Goal: Task Accomplishment & Management: Manage account settings

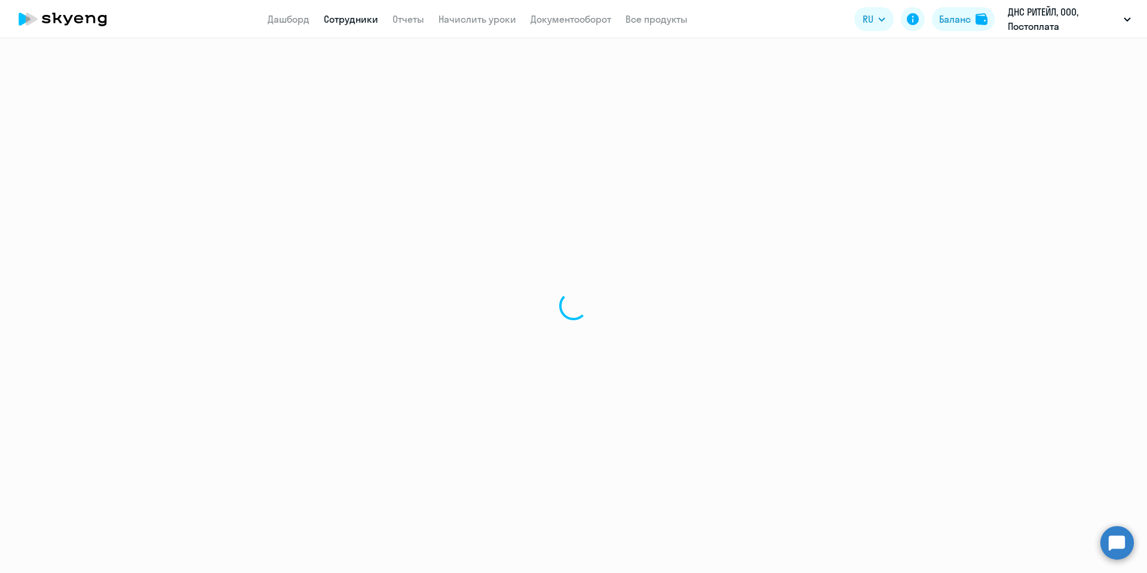
select select "30"
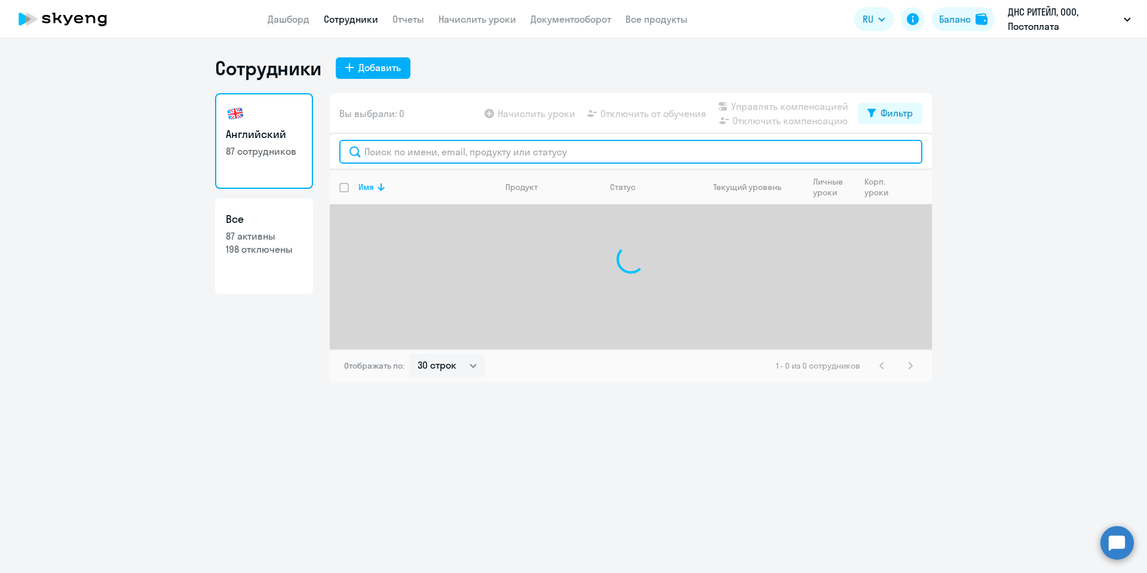
click at [440, 158] on input "text" at bounding box center [630, 152] width 583 height 24
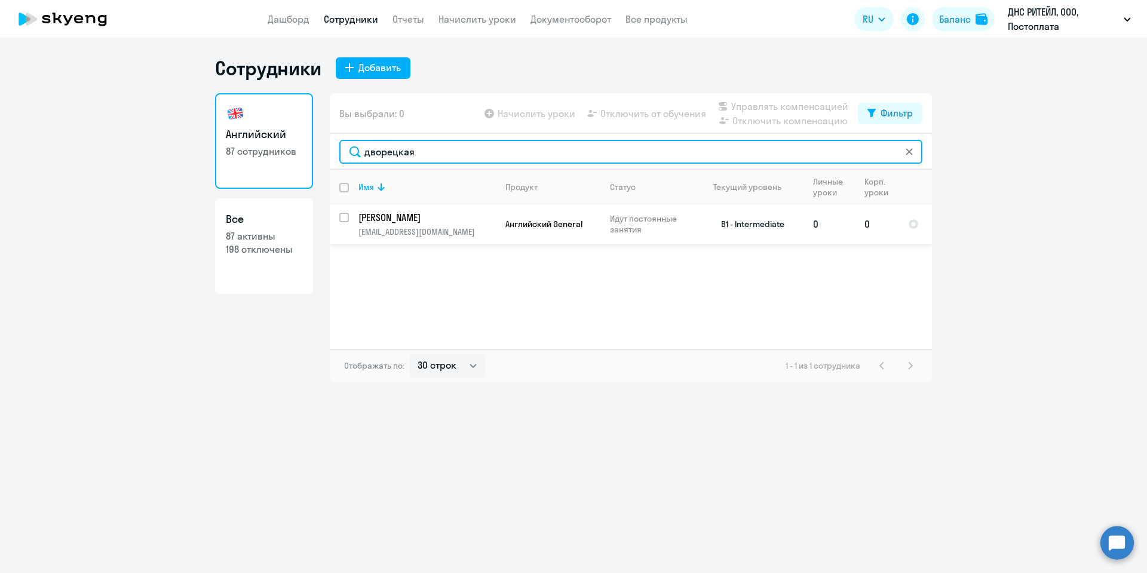
type input "дворецкая"
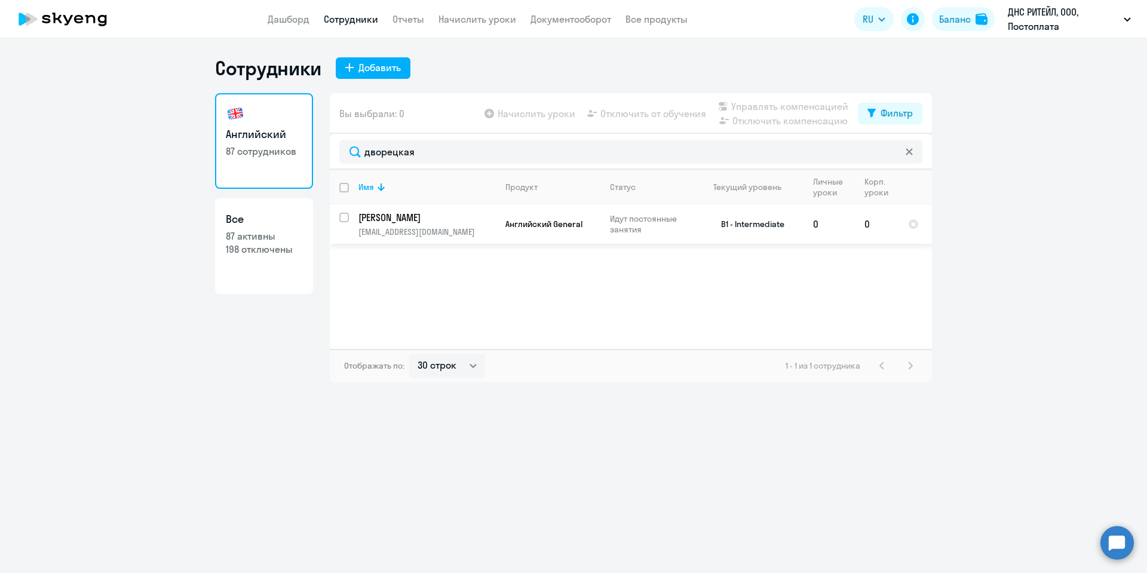
click at [344, 217] on input "select row 21677582" at bounding box center [351, 225] width 24 height 24
checkbox input "true"
click at [756, 105] on span "Управлять компенсацией" at bounding box center [789, 106] width 117 height 14
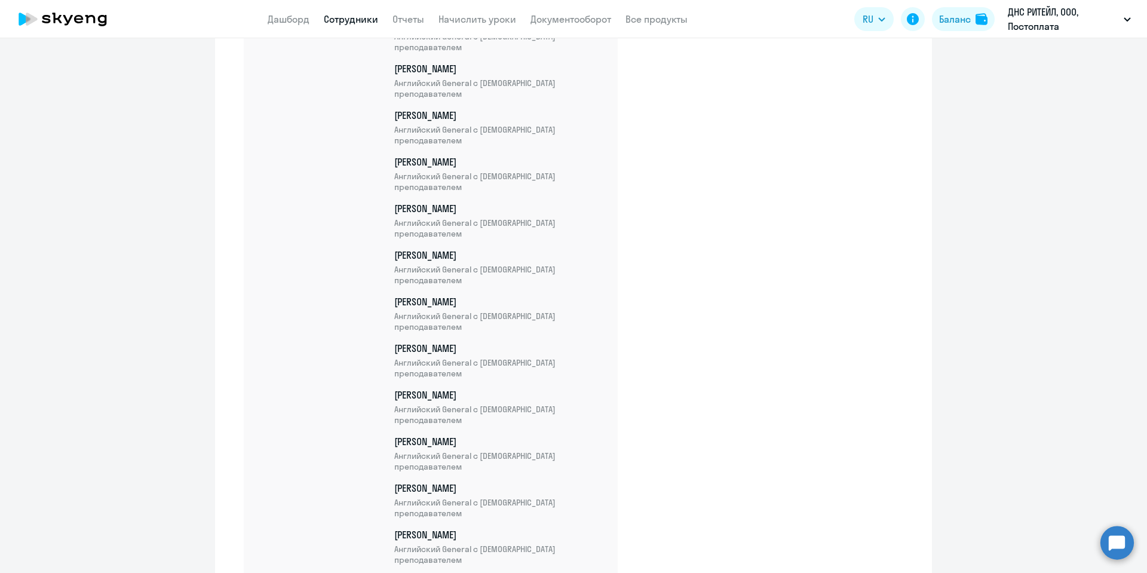
scroll to position [3845, 0]
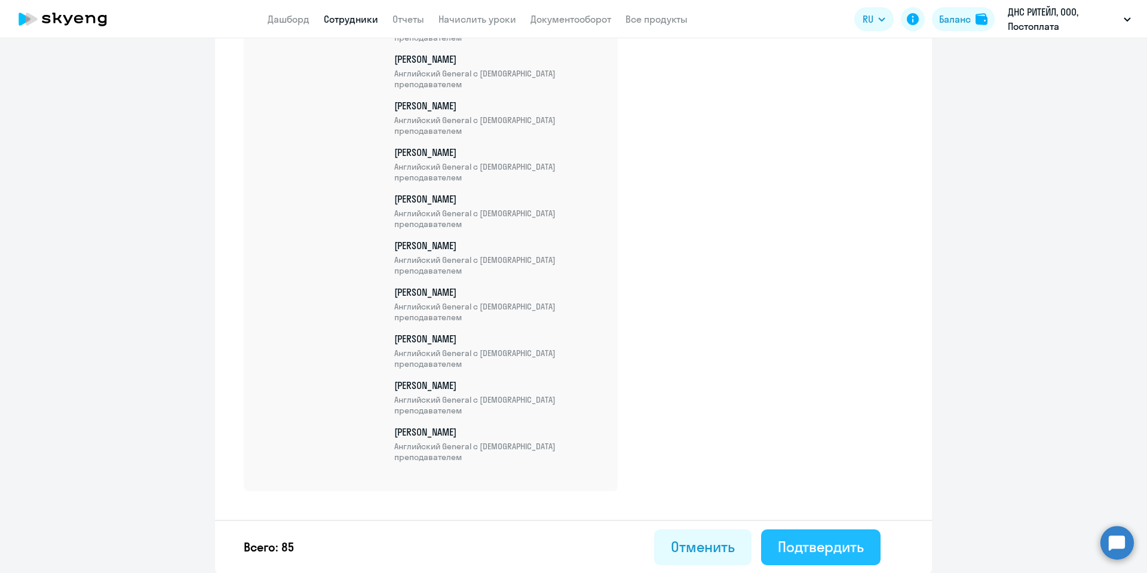
click at [861, 536] on button "Подтвердить" at bounding box center [820, 547] width 119 height 36
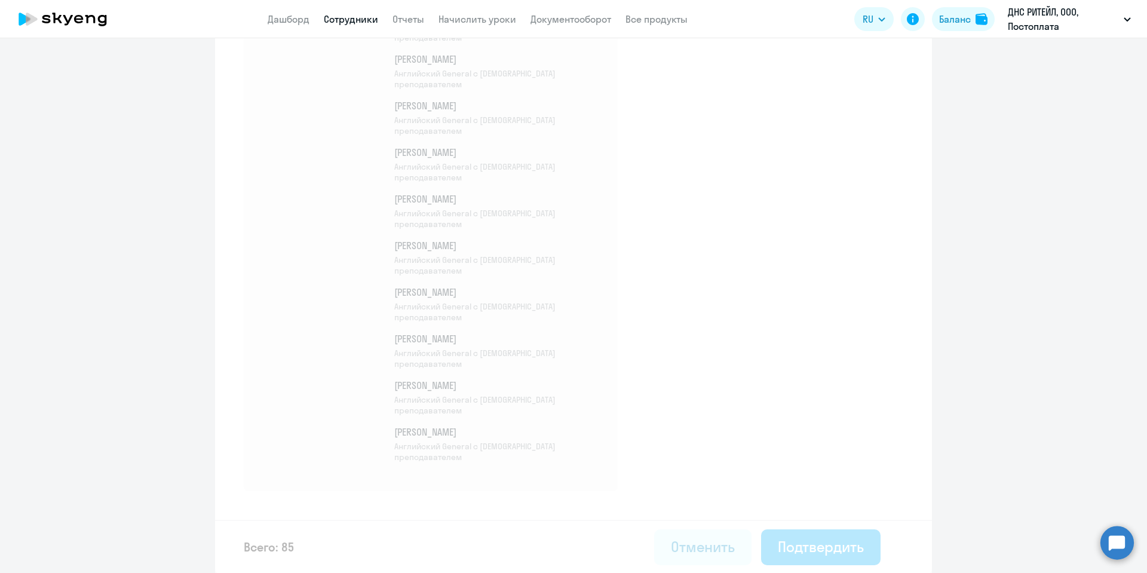
select select "30"
